Goal: Information Seeking & Learning: Learn about a topic

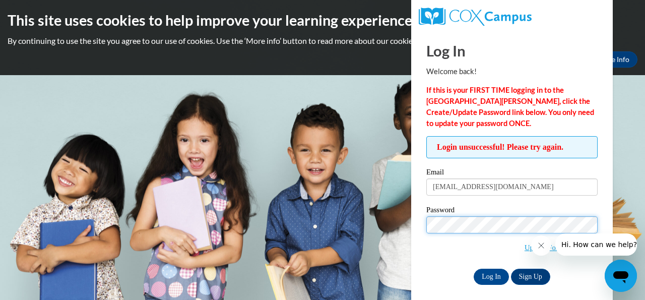
click at [474, 269] on input "Log In" at bounding box center [491, 277] width 35 height 16
click at [530, 250] on link "Update/Forgot Password" at bounding box center [561, 247] width 73 height 8
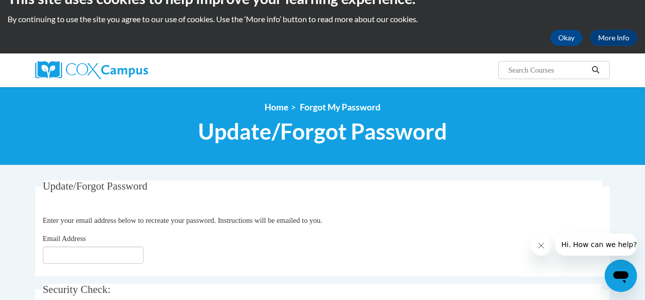
scroll to position [50, 0]
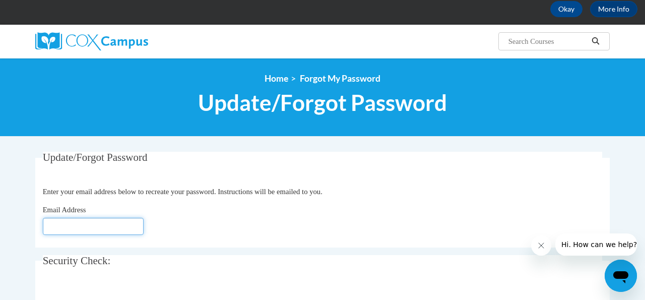
click at [63, 227] on input "Email Address" at bounding box center [93, 226] width 101 height 17
click at [247, 231] on div "Email Address Bo" at bounding box center [323, 219] width 560 height 31
drag, startPoint x: 63, startPoint y: 231, endPoint x: 258, endPoint y: 216, distance: 195.7
click at [258, 216] on div "Email Address Bo" at bounding box center [323, 219] width 560 height 31
drag, startPoint x: 62, startPoint y: 229, endPoint x: 53, endPoint y: 232, distance: 9.1
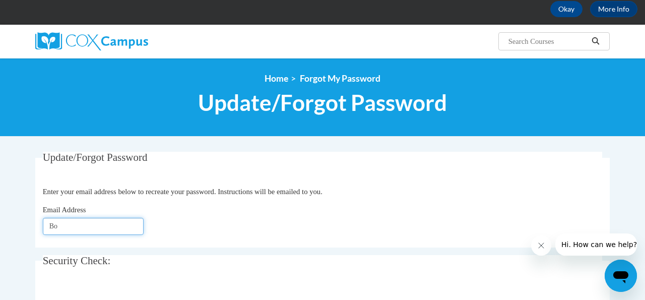
click at [53, 232] on input "Bo" at bounding box center [93, 226] width 101 height 17
click at [57, 229] on input "Bo" at bounding box center [93, 226] width 101 height 17
type input "born_to_educate@yahoo.com"
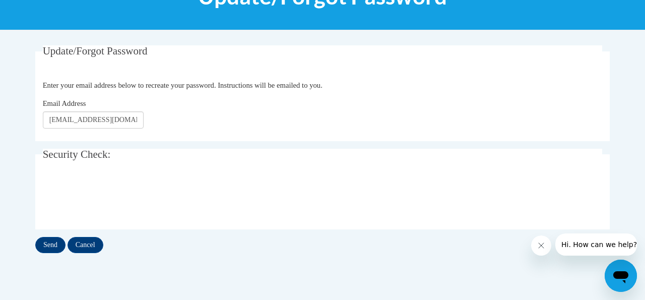
scroll to position [163, 0]
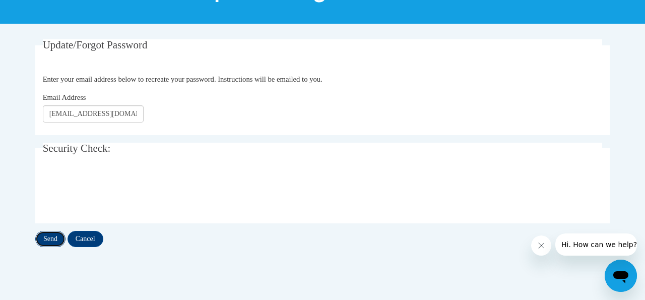
click at [52, 239] on input "Send" at bounding box center [50, 239] width 30 height 16
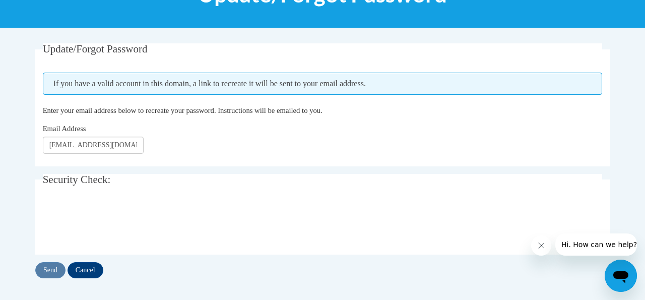
scroll to position [161, 0]
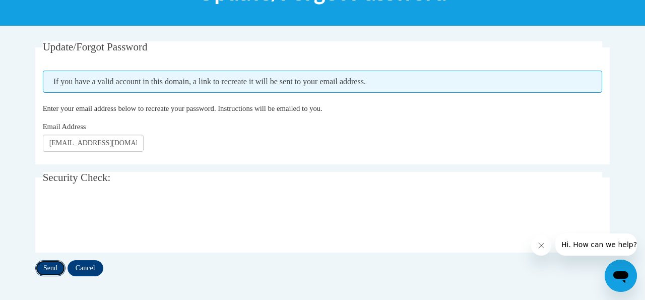
click at [51, 268] on input "Send" at bounding box center [50, 268] width 30 height 16
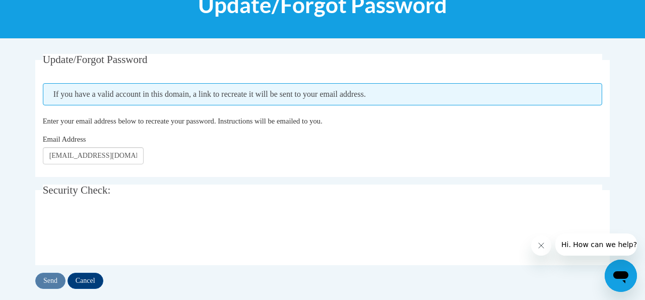
scroll to position [149, 0]
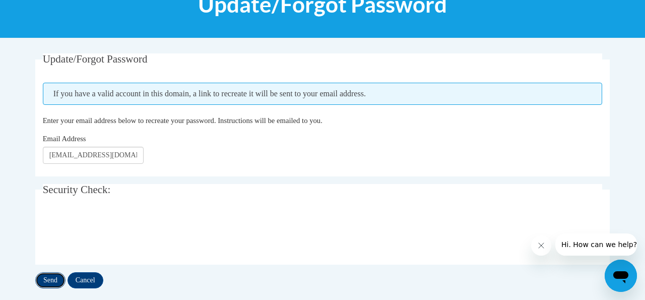
click at [53, 279] on input "Send" at bounding box center [50, 280] width 30 height 16
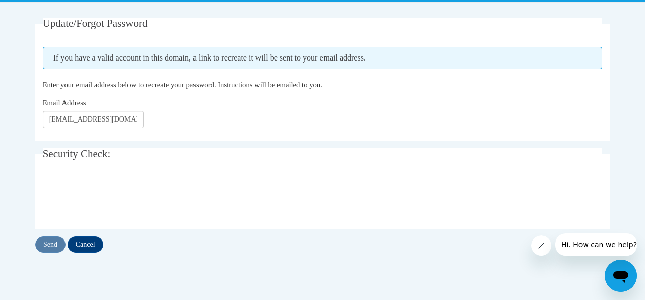
scroll to position [186, 0]
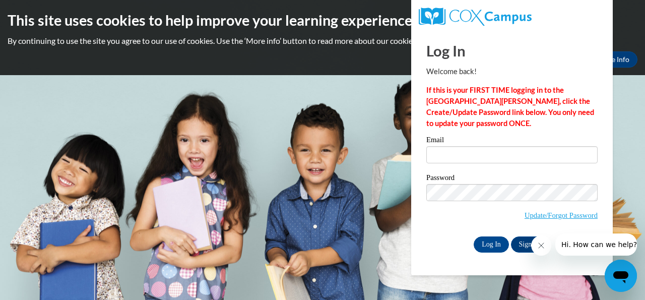
type input "born_to_educate@yahoo.com"
click at [491, 247] on input "Log In" at bounding box center [491, 244] width 35 height 16
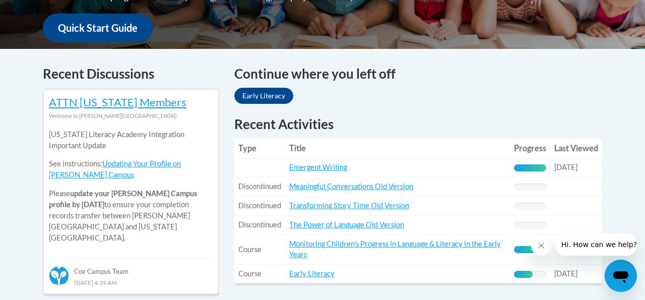
scroll to position [380, 0]
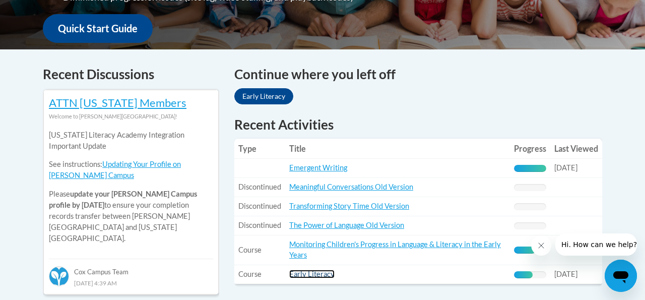
click at [302, 275] on link "Early Literacy" at bounding box center [311, 274] width 45 height 9
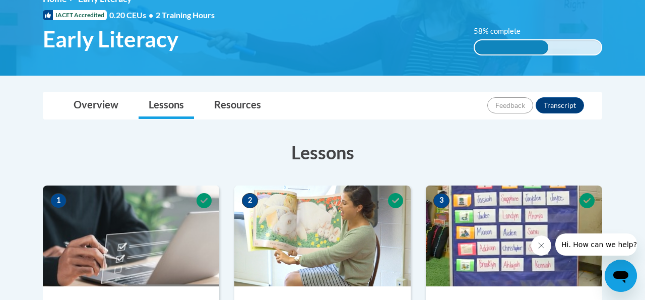
scroll to position [152, 0]
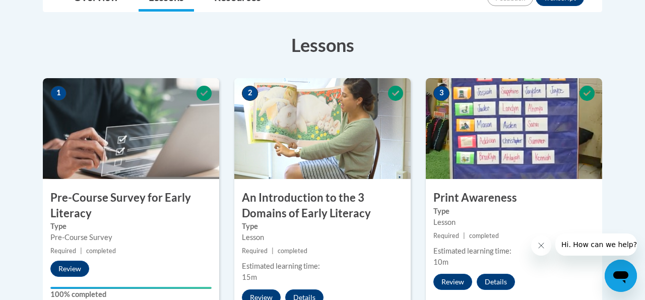
scroll to position [262, 0]
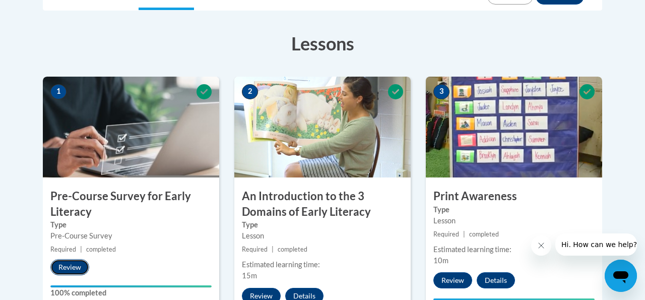
click at [64, 266] on button "Review" at bounding box center [69, 267] width 39 height 16
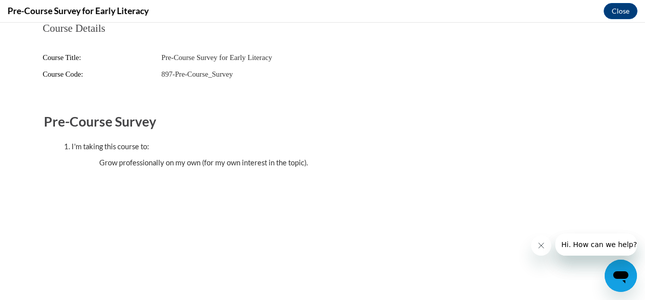
scroll to position [0, 0]
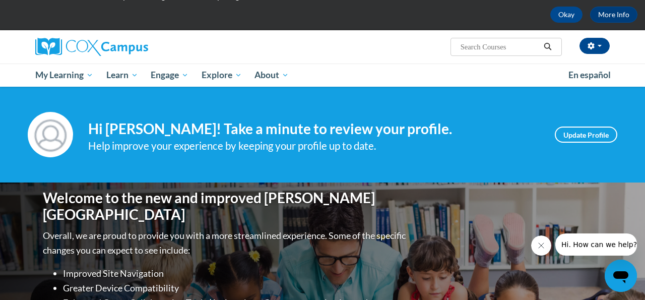
scroll to position [45, 0]
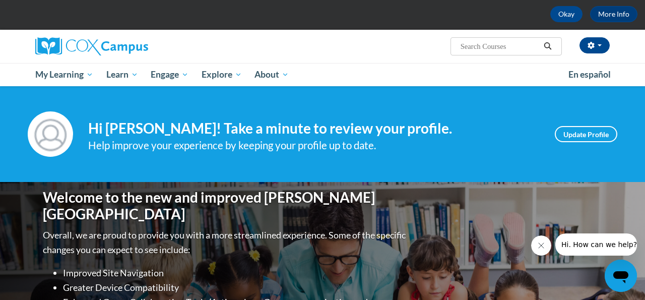
click at [473, 47] on input "Search..." at bounding box center [500, 46] width 81 height 12
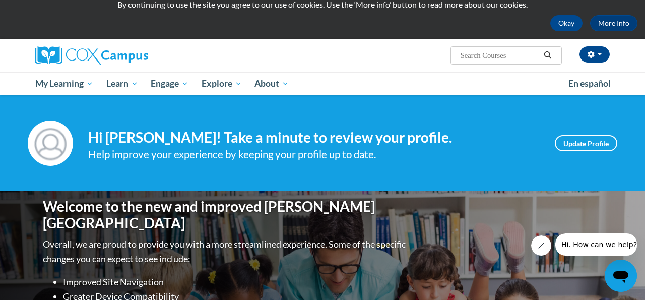
scroll to position [0, 0]
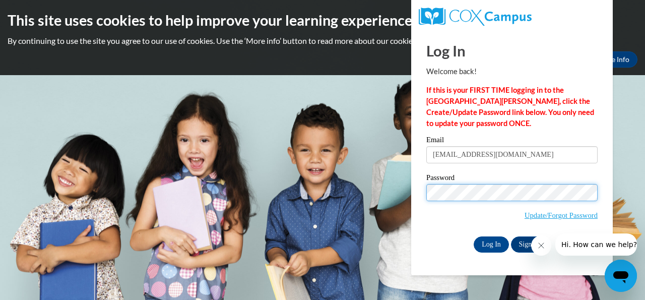
click at [474, 236] on input "Log In" at bounding box center [491, 244] width 35 height 16
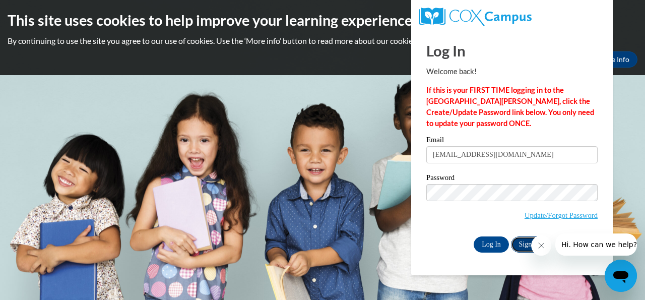
click at [521, 243] on link "Sign Up" at bounding box center [530, 244] width 39 height 16
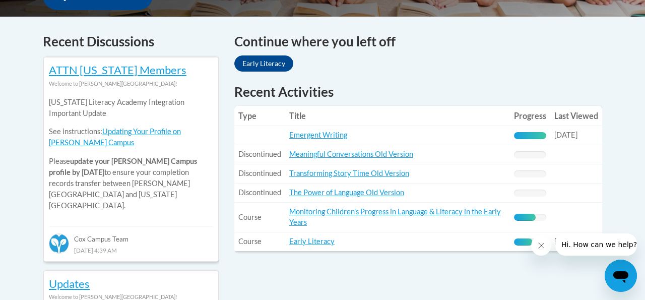
scroll to position [417, 0]
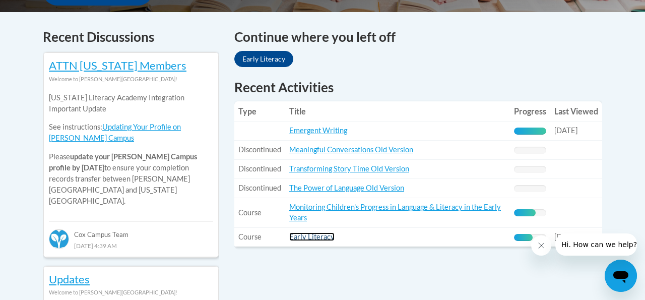
click at [313, 240] on link "Early Literacy" at bounding box center [311, 236] width 45 height 9
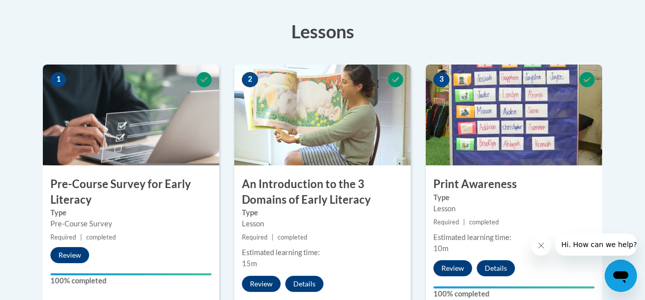
scroll to position [274, 0]
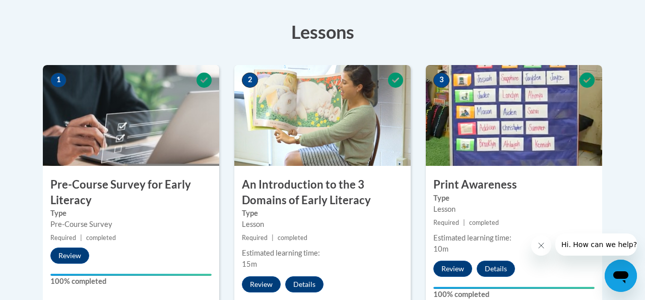
click at [441, 2] on div "Toggle navigation Overview Lessons Resources Feedback Transcript Overview Recom…" at bounding box center [322, 295] width 575 height 648
